Goal: Information Seeking & Learning: Learn about a topic

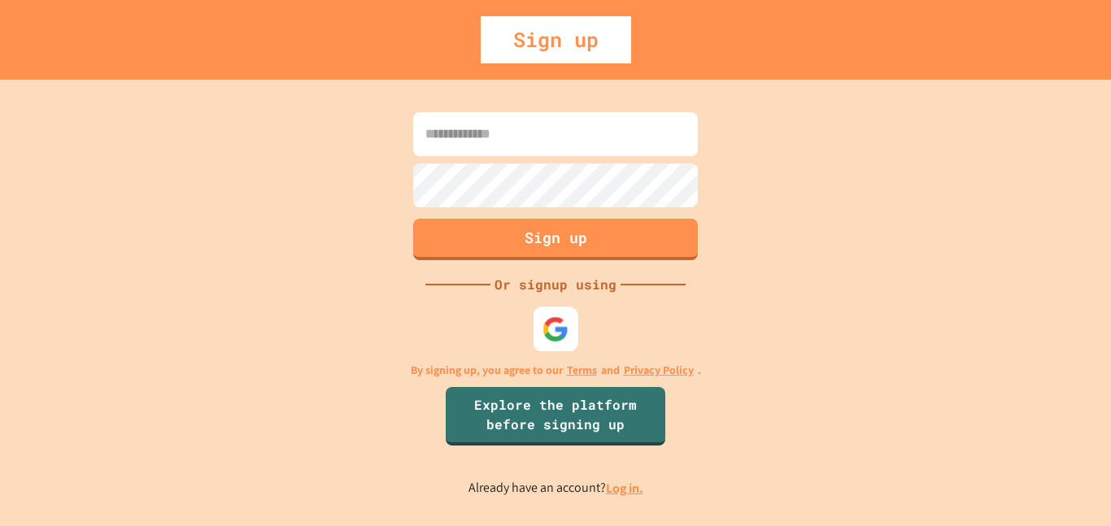
click at [543, 331] on img at bounding box center [556, 329] width 27 height 27
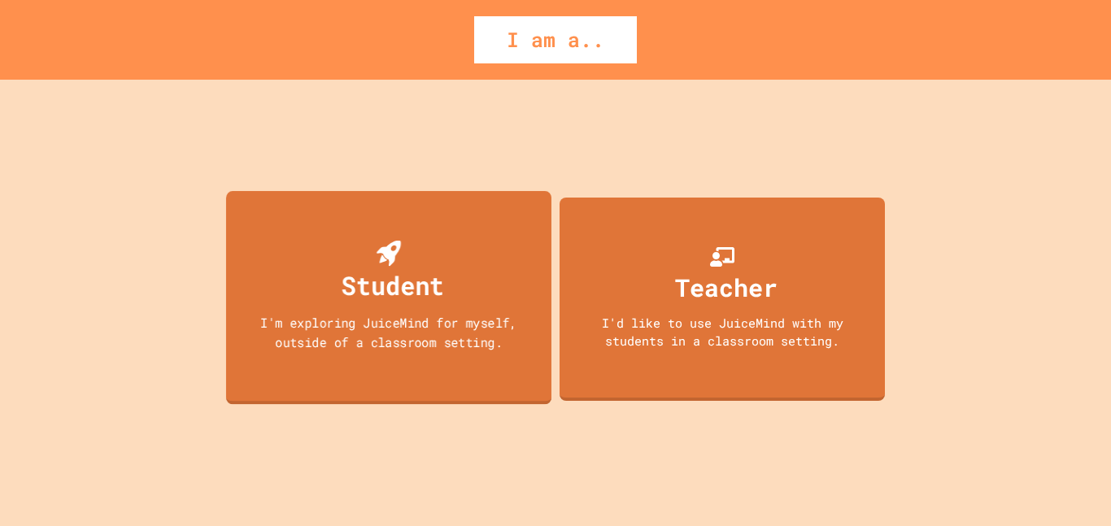
click at [243, 308] on div "Student I'm exploring JuiceMind for myself, outside of a classroom setting." at bounding box center [388, 297] width 325 height 214
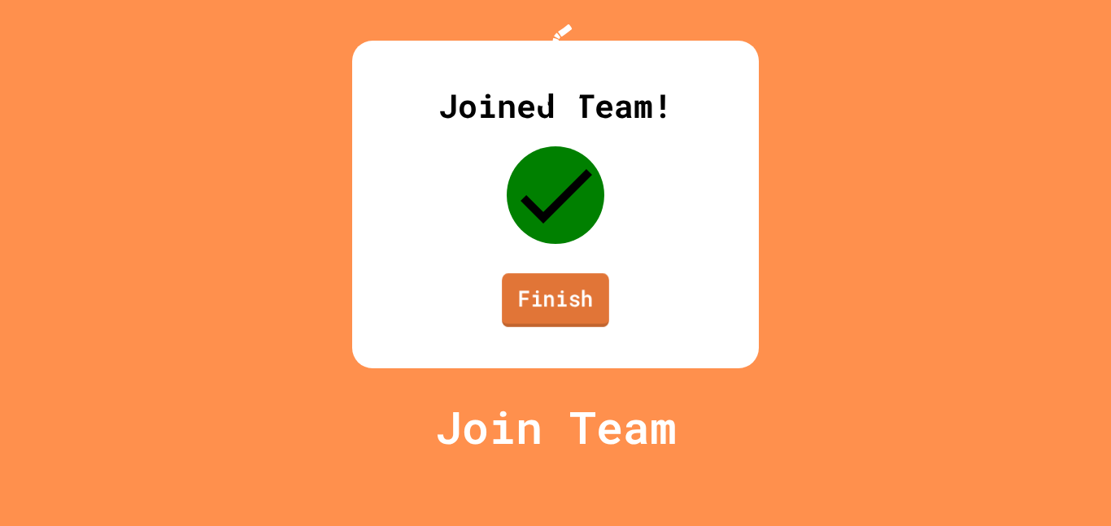
click at [563, 327] on link "Finish" at bounding box center [555, 300] width 107 height 54
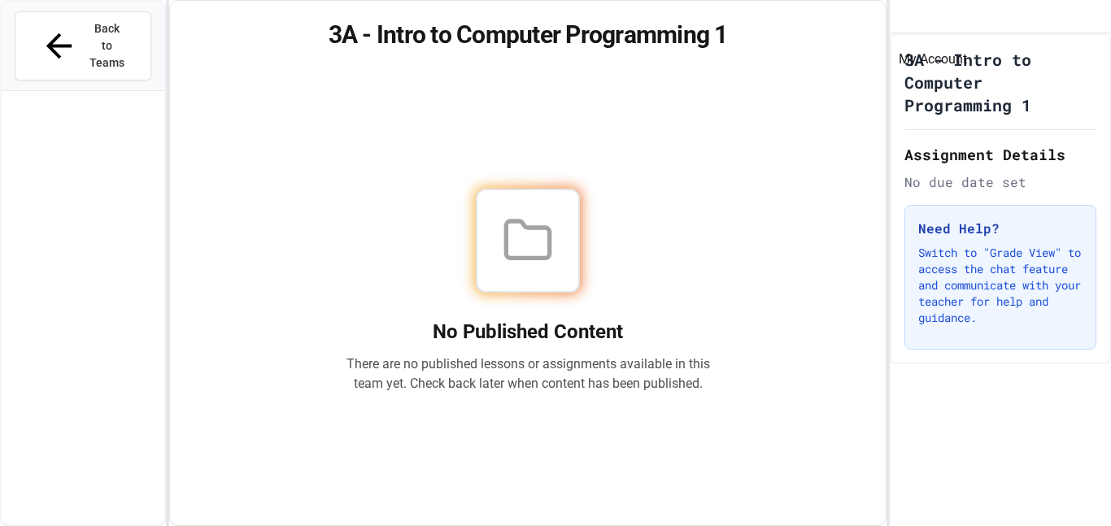
click at [903, 17] on icon "My Account" at bounding box center [903, 17] width 0 height 0
click at [932, 526] on div at bounding box center [555, 526] width 1111 height 0
click at [708, 194] on div at bounding box center [528, 241] width 364 height 104
click at [606, 174] on div "No Published Content There are no published lessons or assignments available in…" at bounding box center [529, 291] width 678 height 430
click at [88, 23] on span "Back to Teams" at bounding box center [107, 45] width 38 height 51
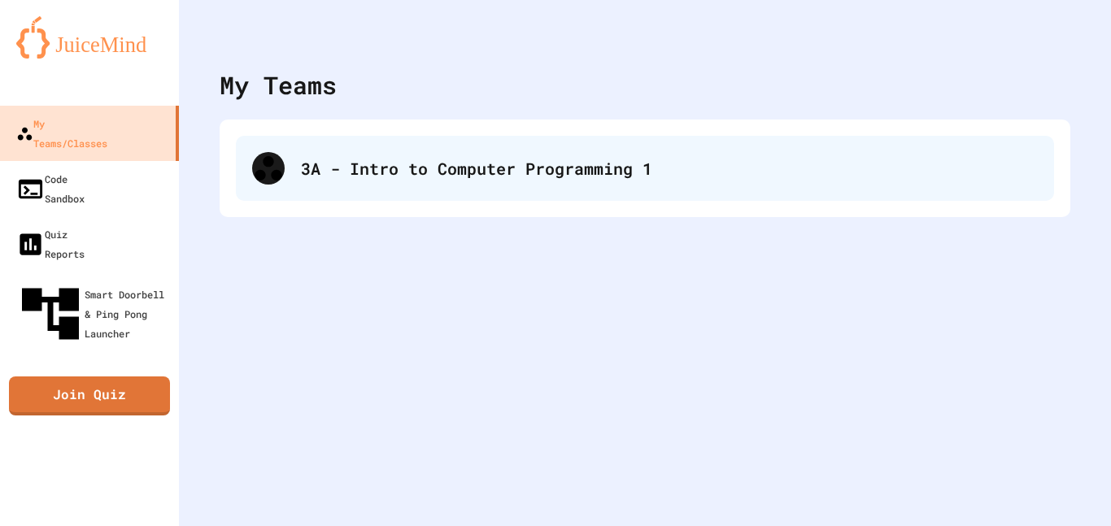
click at [351, 190] on div "3A - Intro to Computer Programming 1" at bounding box center [645, 168] width 818 height 65
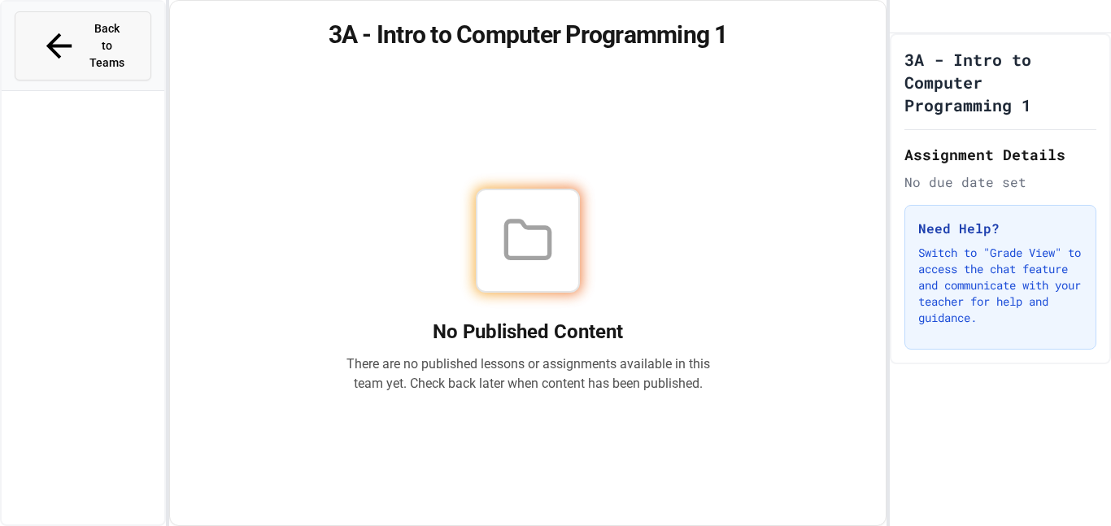
click at [126, 20] on span "Back to Teams" at bounding box center [107, 45] width 38 height 51
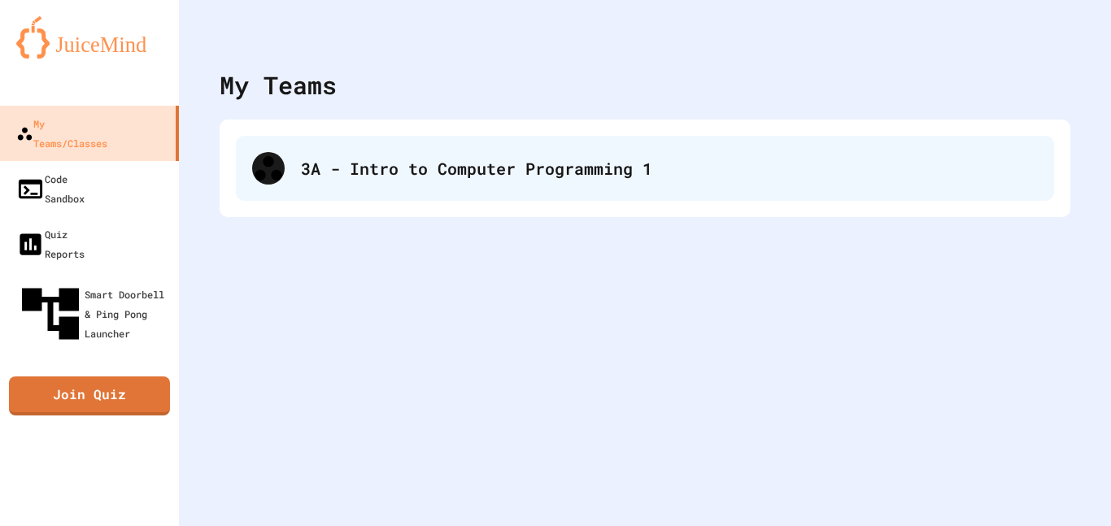
click at [327, 189] on div "3A - Intro to Computer Programming 1" at bounding box center [645, 168] width 818 height 65
